Goal: Transaction & Acquisition: Purchase product/service

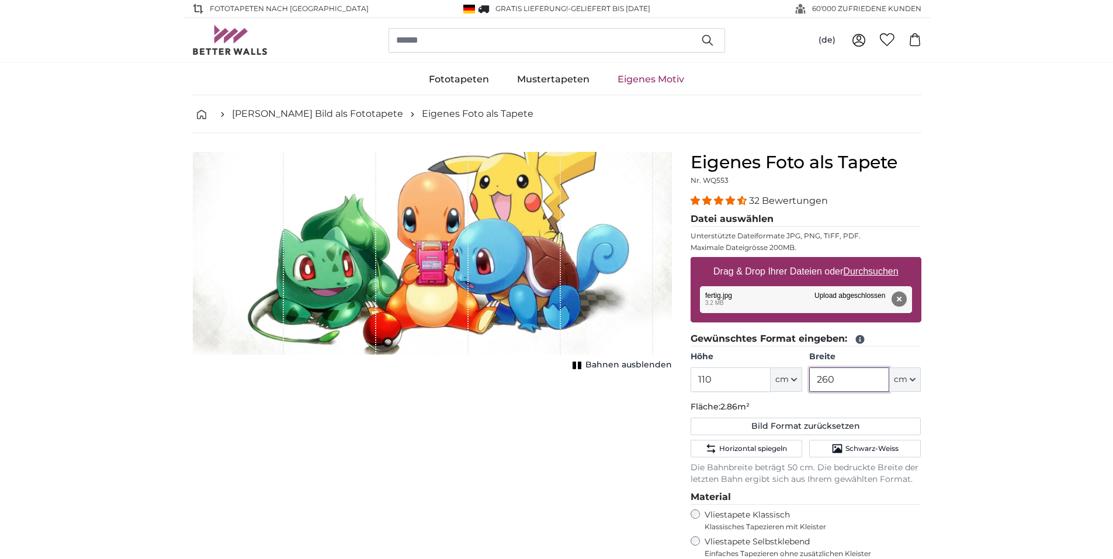
click at [845, 377] on input "260" at bounding box center [849, 379] width 80 height 25
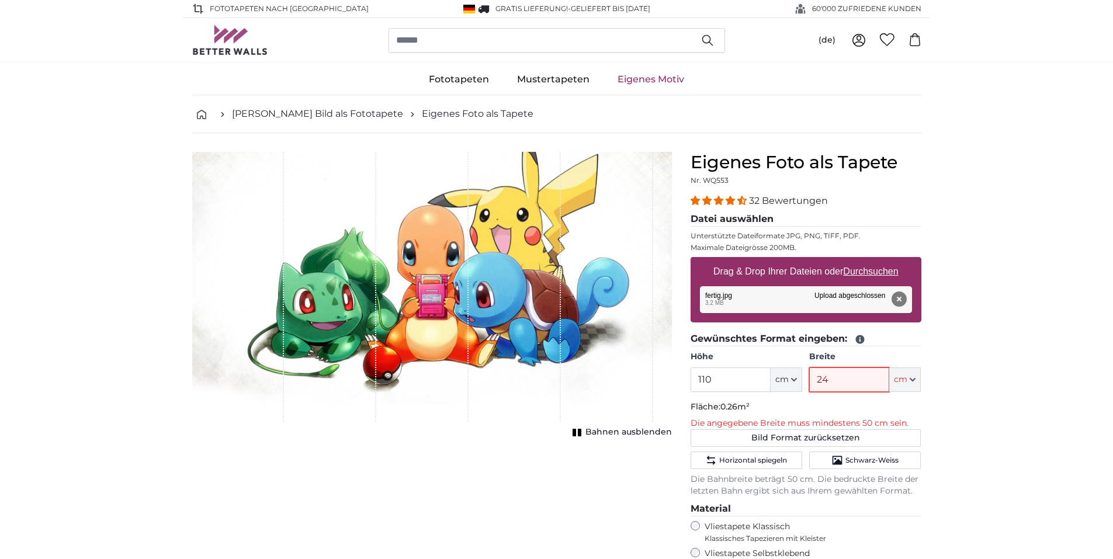
type input "240"
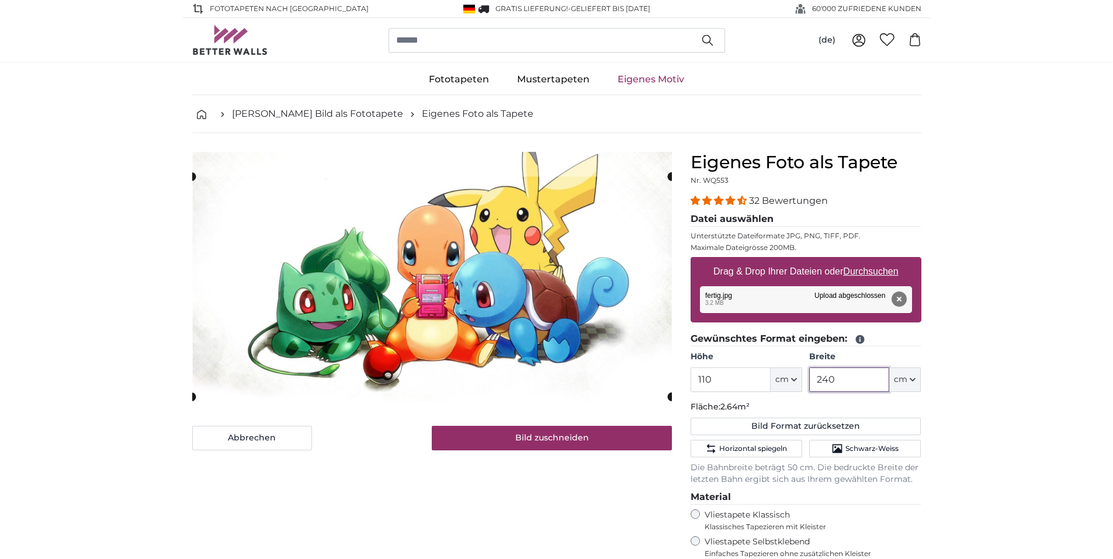
type input "240"
click at [722, 382] on input "110" at bounding box center [731, 379] width 80 height 25
click at [554, 296] on cropper-handle at bounding box center [432, 277] width 480 height 200
click at [555, 303] on cropper-handle at bounding box center [432, 274] width 480 height 200
click at [554, 306] on cropper-handle at bounding box center [432, 276] width 480 height 200
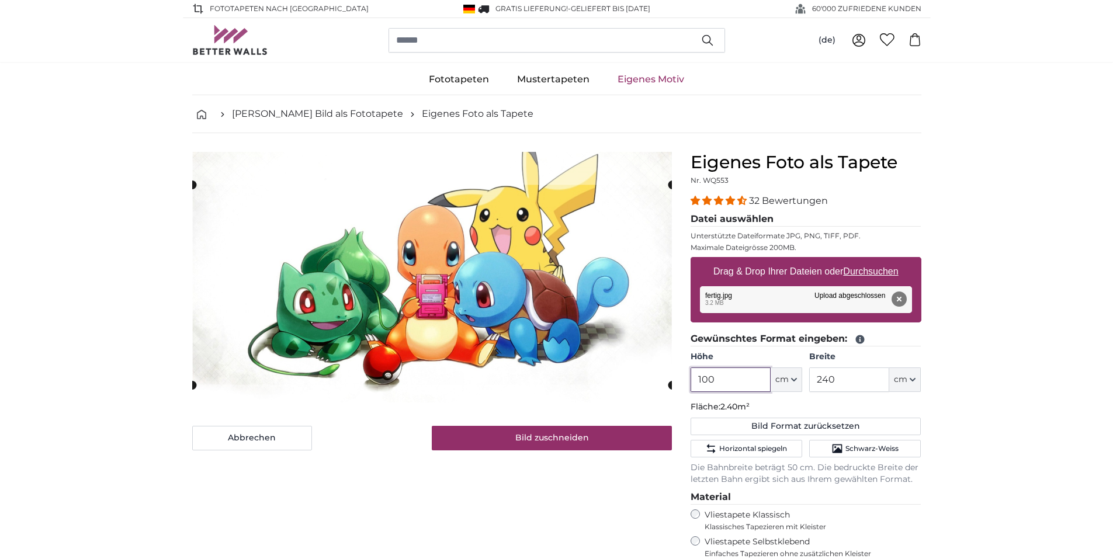
click at [553, 314] on cropper-handle at bounding box center [432, 285] width 480 height 200
click at [543, 213] on cropper-handle at bounding box center [432, 285] width 480 height 200
click at [536, 229] on cropper-handle at bounding box center [433, 285] width 480 height 200
click at [543, 307] on cropper-handle at bounding box center [432, 286] width 480 height 200
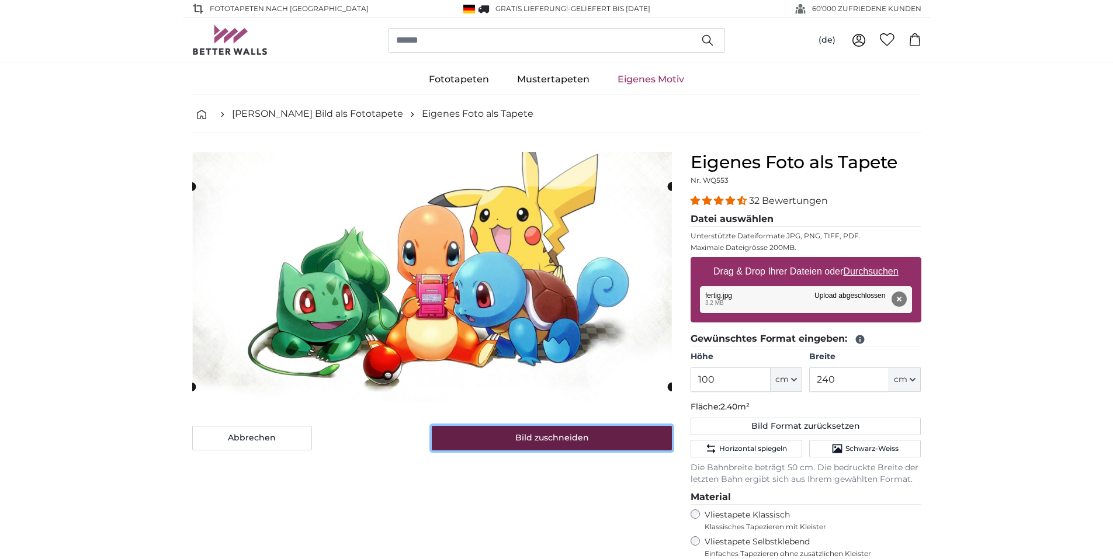
click at [603, 438] on button "Bild zuschneiden" at bounding box center [552, 438] width 240 height 25
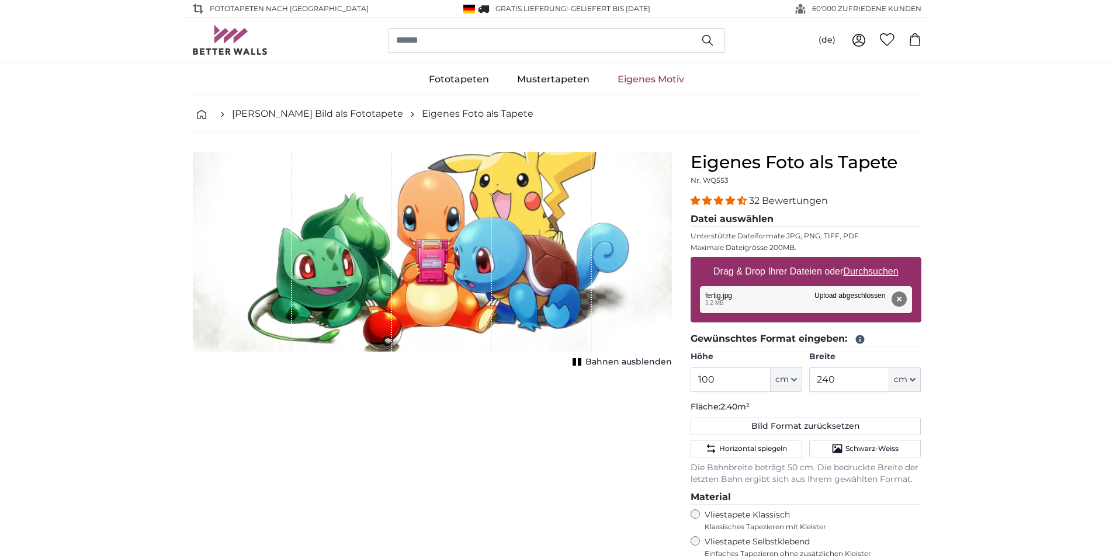
click at [606, 362] on span "Bahnen ausblenden" at bounding box center [628, 362] width 86 height 12
click at [606, 362] on span "Bahnen einblenden" at bounding box center [629, 362] width 86 height 12
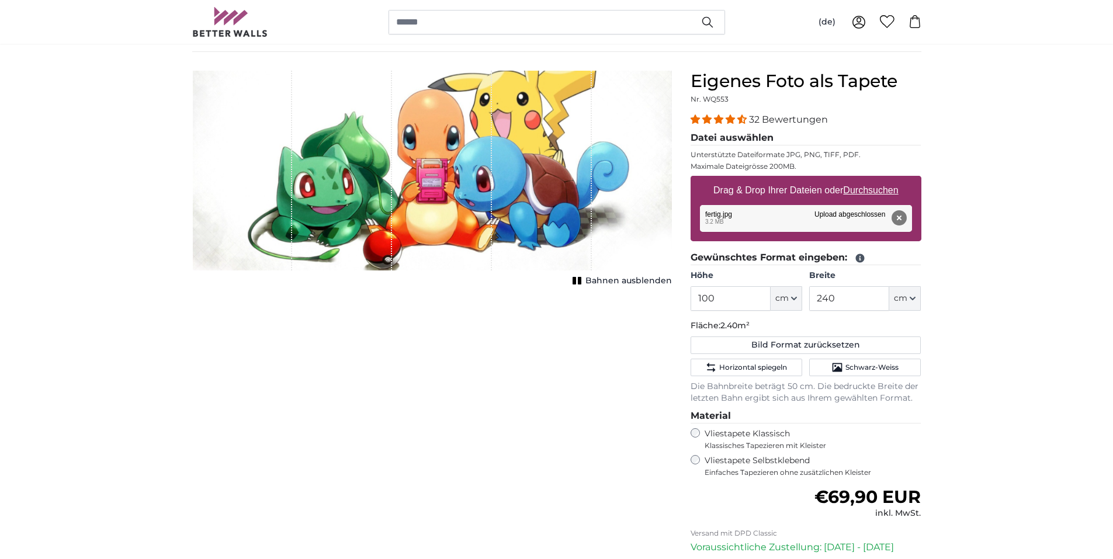
scroll to position [92, 0]
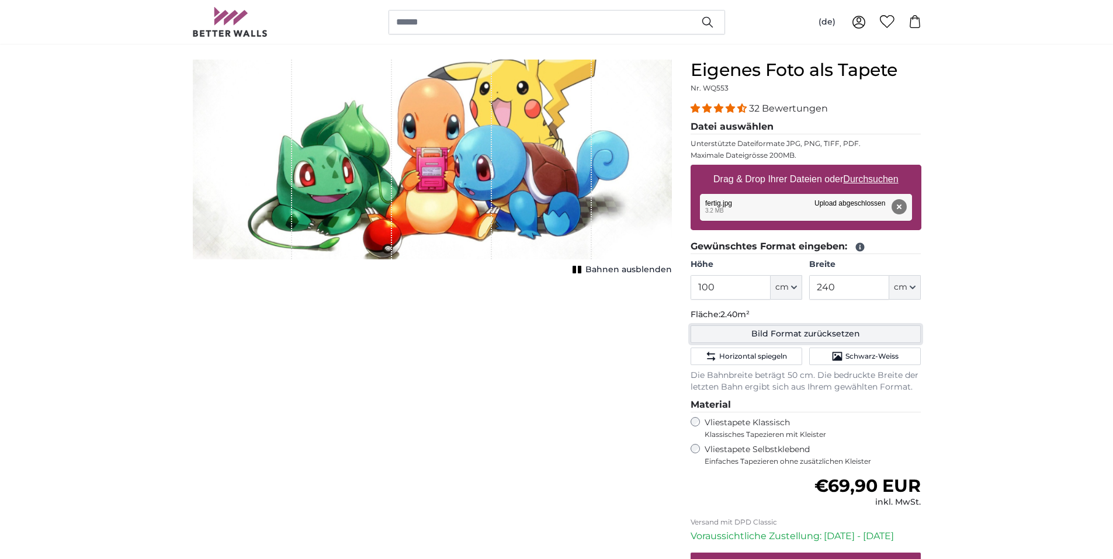
click at [871, 334] on button "Bild Format zurücksetzen" at bounding box center [806, 334] width 231 height 18
type input "200"
type input "356"
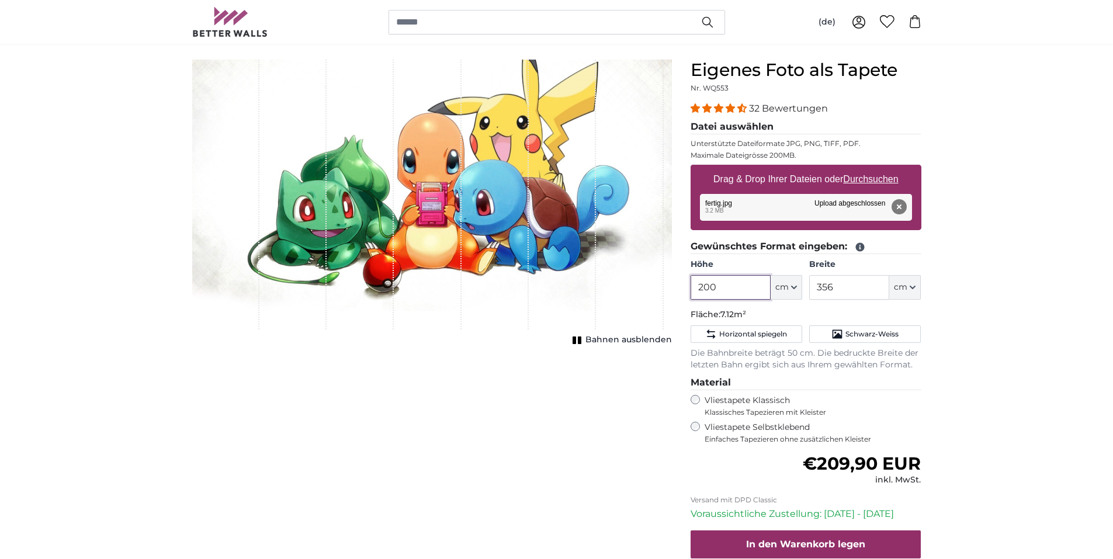
click at [722, 282] on input "200" at bounding box center [731, 287] width 80 height 25
type input "2"
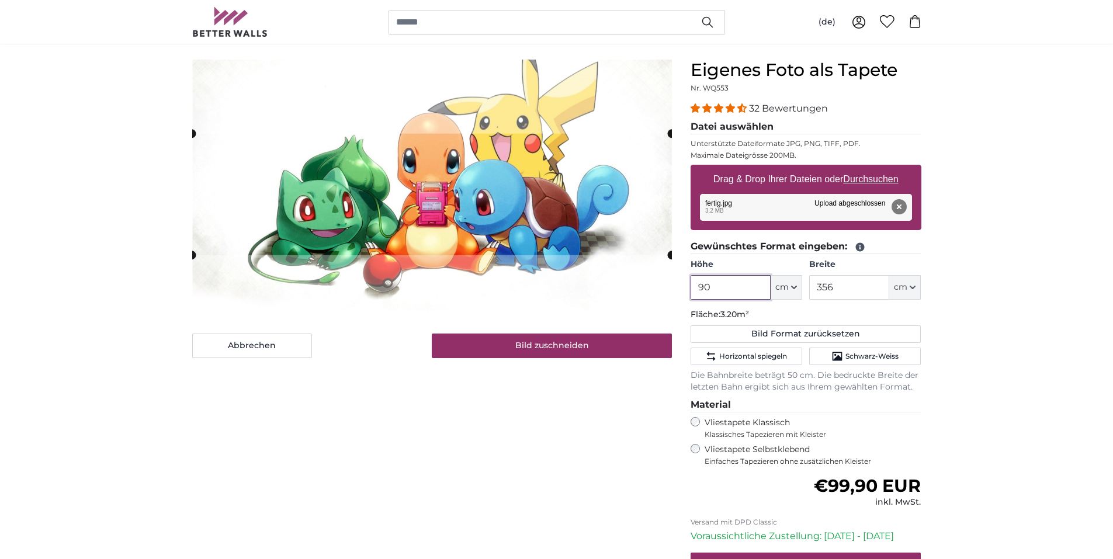
type input "90"
click at [836, 287] on input "356" at bounding box center [849, 287] width 80 height 25
type input "3"
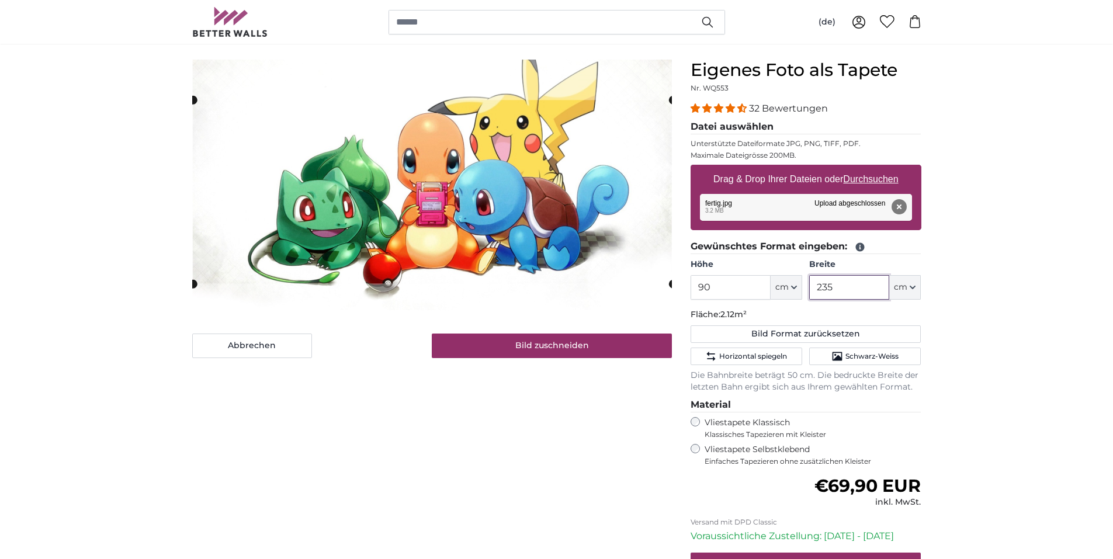
click at [654, 278] on cropper-handle at bounding box center [433, 191] width 480 height 183
type input "235"
click at [712, 283] on input "90" at bounding box center [731, 287] width 80 height 25
type input "9"
click at [570, 244] on cropper-handle at bounding box center [432, 183] width 480 height 204
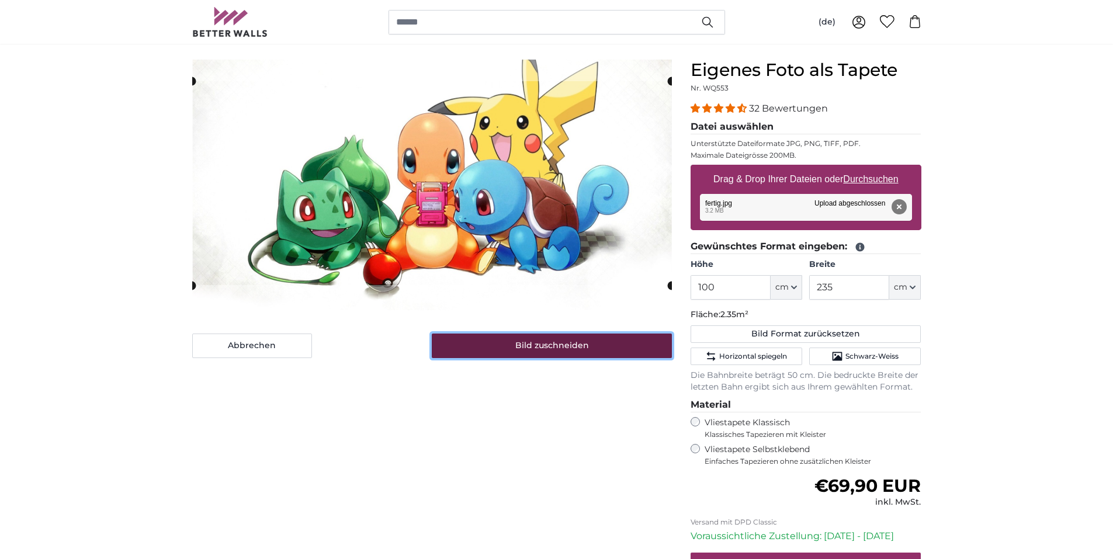
click at [513, 343] on button "Bild zuschneiden" at bounding box center [552, 346] width 240 height 25
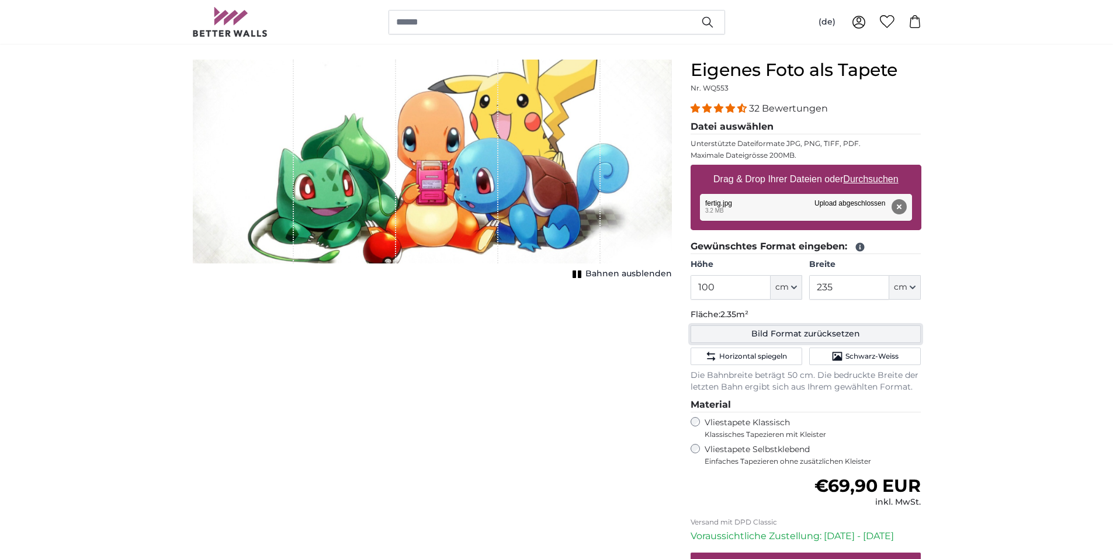
click at [717, 337] on button "Bild Format zurücksetzen" at bounding box center [806, 334] width 231 height 18
type input "200"
type input "356"
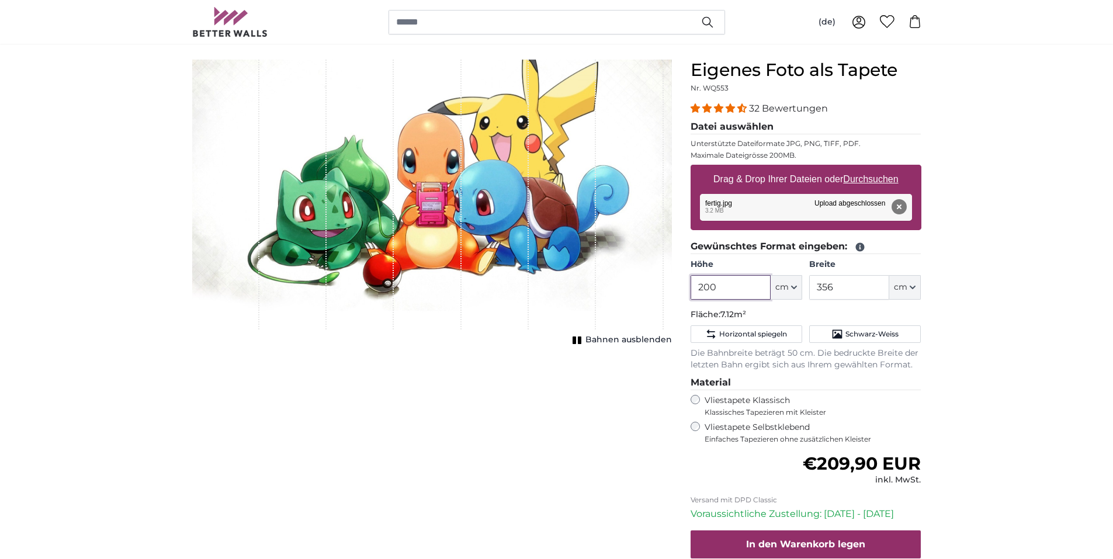
click at [720, 284] on input "200" at bounding box center [731, 287] width 80 height 25
type input "2"
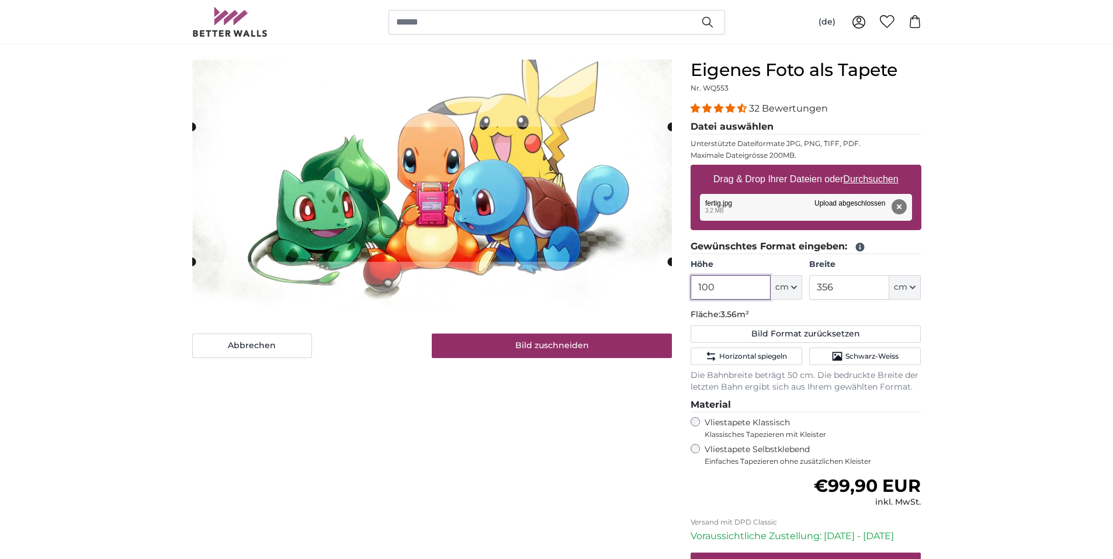
type input "100"
click at [836, 278] on input "356" at bounding box center [849, 287] width 80 height 25
type input "3"
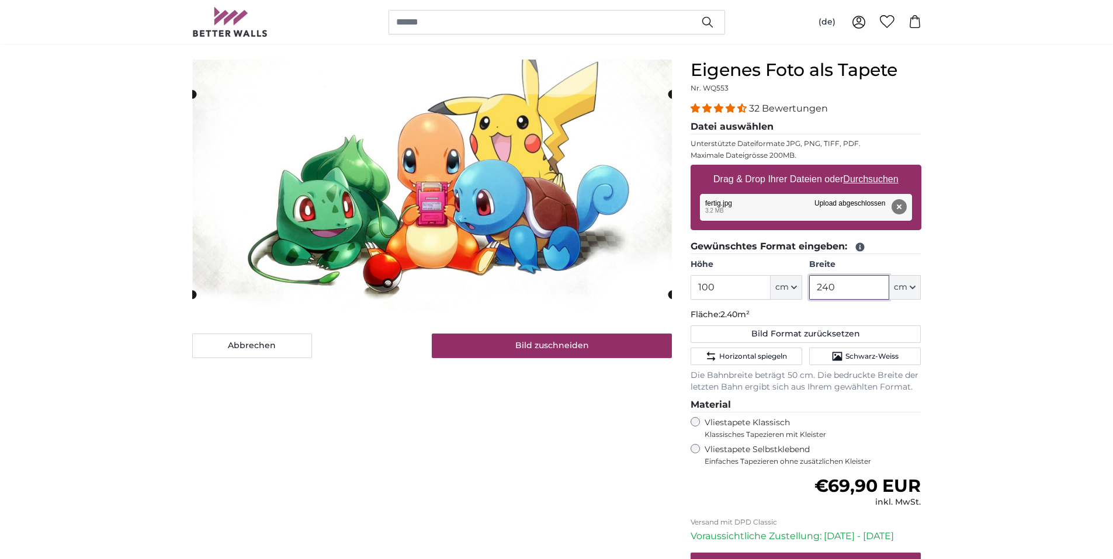
click at [670, 290] on cropper-handle at bounding box center [672, 294] width 9 height 9
click at [588, 293] on cropper-handle at bounding box center [430, 293] width 477 height 9
click at [566, 220] on cropper-handle at bounding box center [430, 192] width 477 height 199
type input "240"
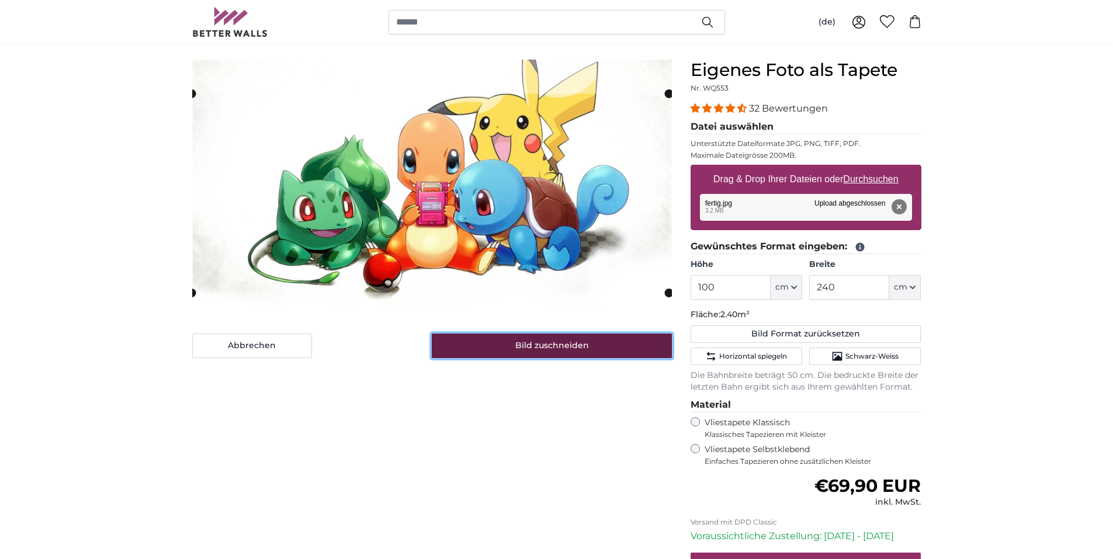
click at [560, 341] on button "Bild zuschneiden" at bounding box center [552, 346] width 240 height 25
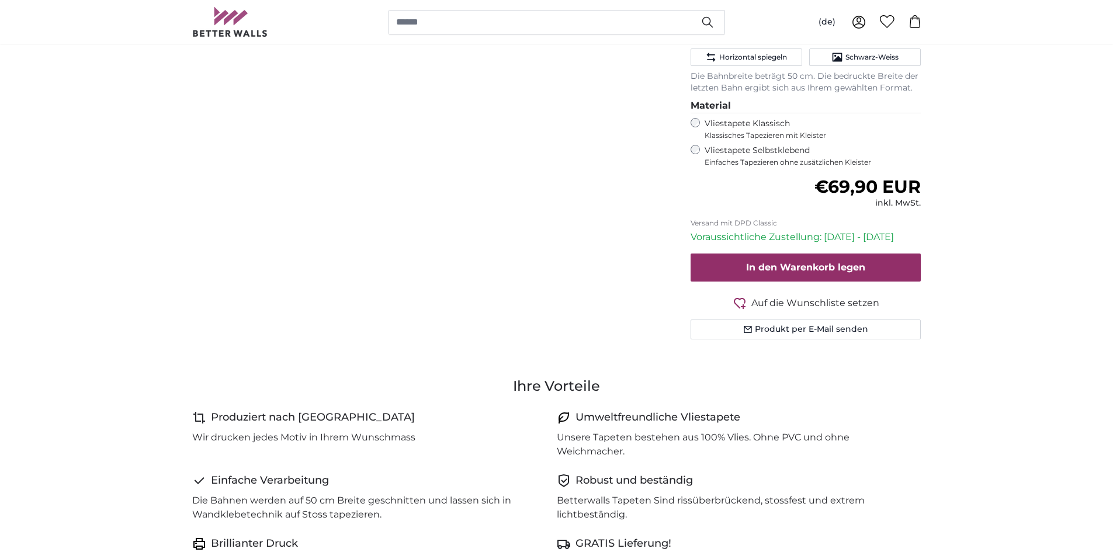
scroll to position [414, 0]
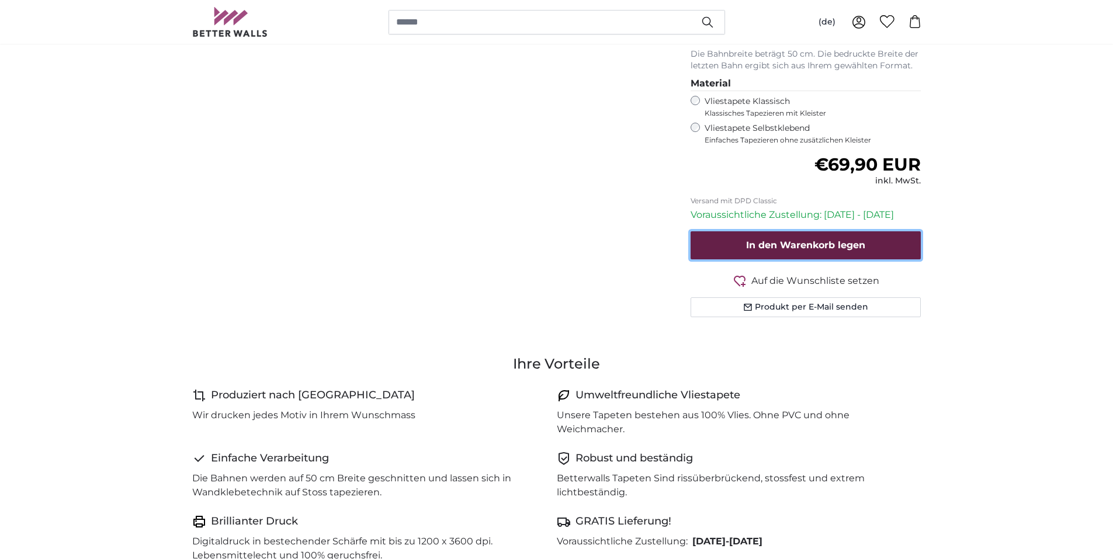
click at [820, 245] on span "In den Warenkorb legen" at bounding box center [805, 245] width 119 height 11
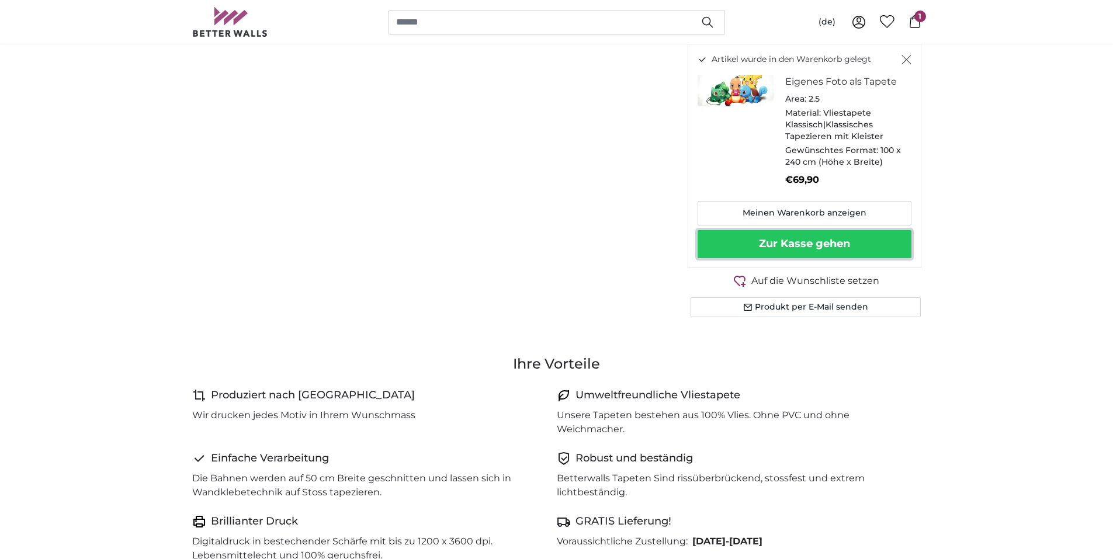
click at [851, 247] on button "Zur Kasse gehen" at bounding box center [805, 244] width 214 height 28
